Goal: Task Accomplishment & Management: Manage account settings

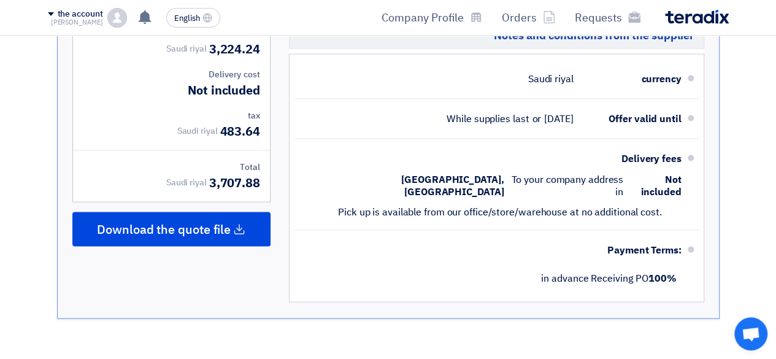
drag, startPoint x: 529, startPoint y: 322, endPoint x: 468, endPoint y: 286, distance: 70.9
click at [96, 15] on font "the account" at bounding box center [80, 13] width 45 height 13
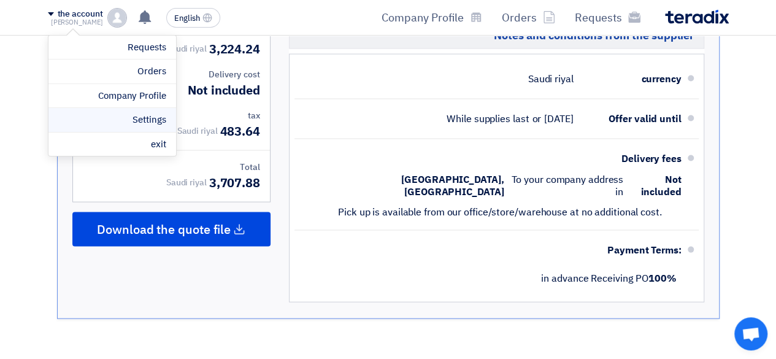
click at [145, 120] on font "Settings" at bounding box center [149, 120] width 33 height 14
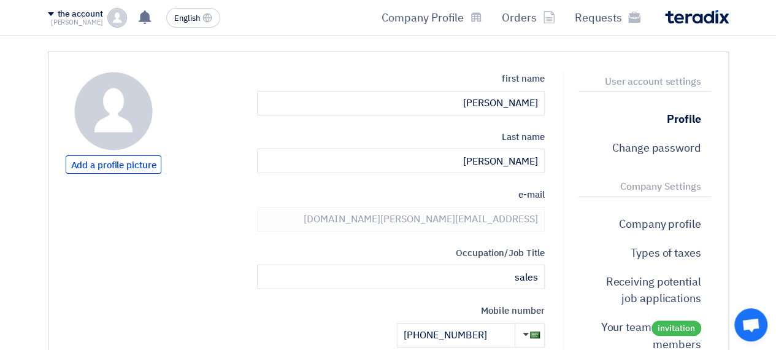
scroll to position [61, 0]
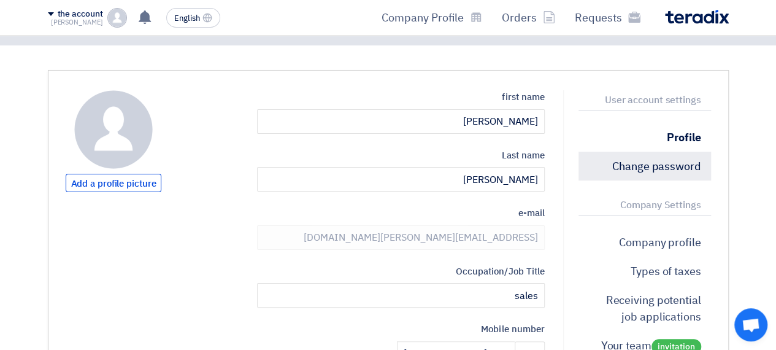
click at [646, 161] on font "Change password" at bounding box center [656, 166] width 89 height 17
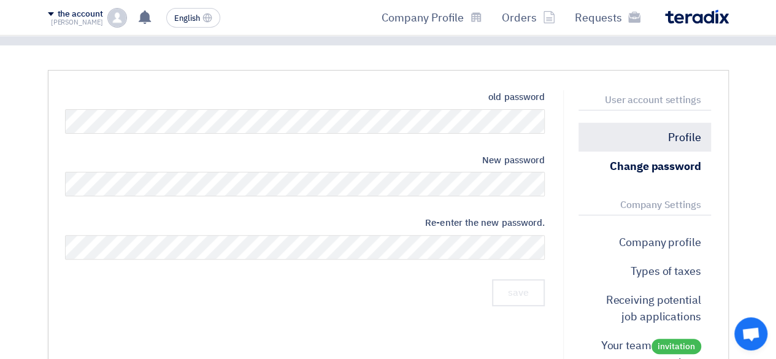
click at [693, 141] on font "Profile" at bounding box center [684, 137] width 33 height 17
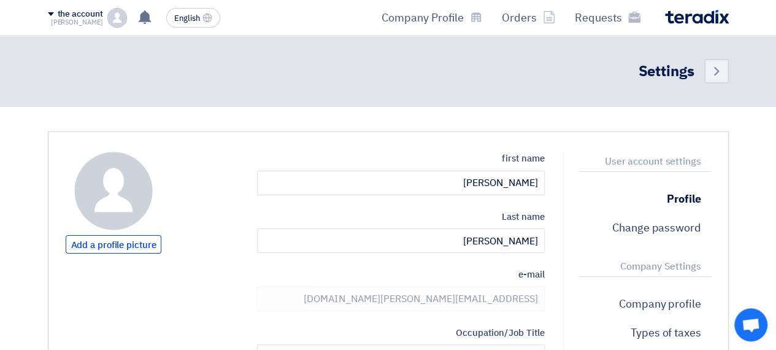
click at [92, 17] on font "[PERSON_NAME]" at bounding box center [77, 22] width 52 height 10
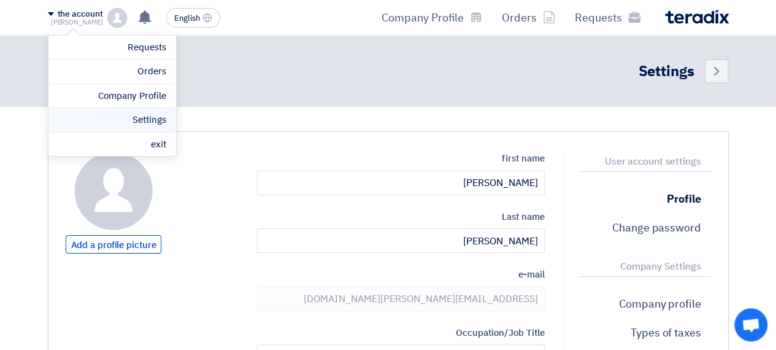
click at [140, 110] on li "Settings" at bounding box center [112, 120] width 128 height 25
